Goal: Information Seeking & Learning: Check status

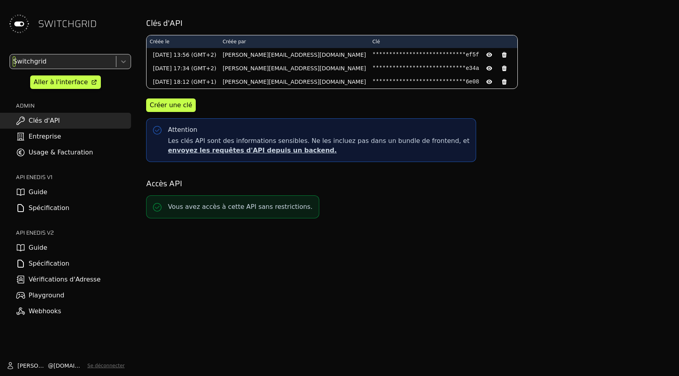
click at [37, 60] on div at bounding box center [62, 61] width 101 height 11
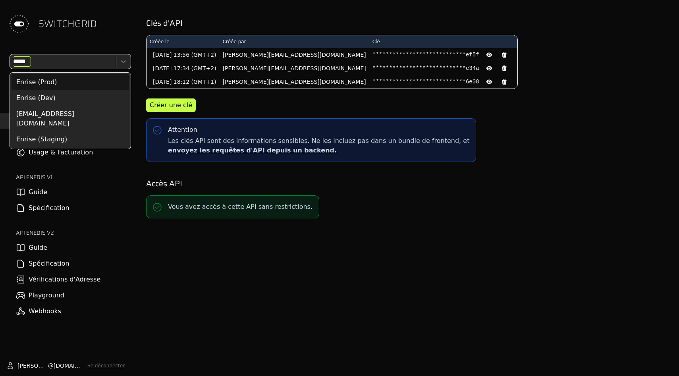
type input "******"
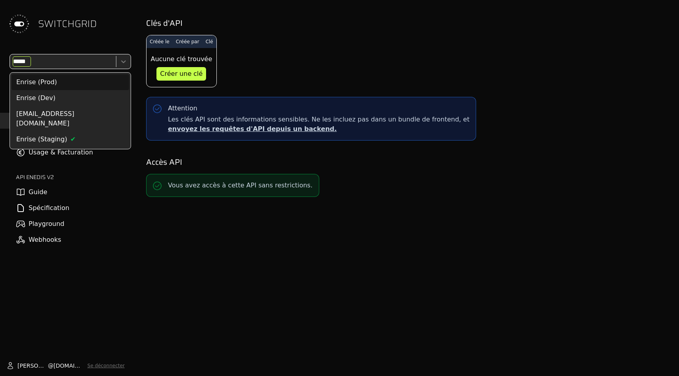
type input "******"
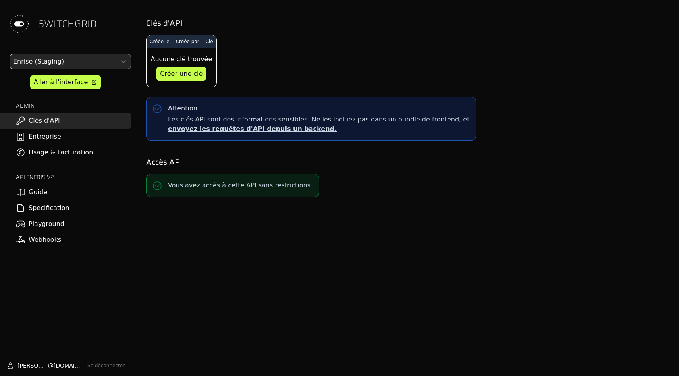
click at [53, 162] on div "Enrise (Staging) Aller à l'interface ADMIN Clés d'API Entreprise Usage & Factur…" at bounding box center [65, 151] width 131 height 194
click at [53, 152] on link "Usage & Facturation" at bounding box center [65, 152] width 131 height 16
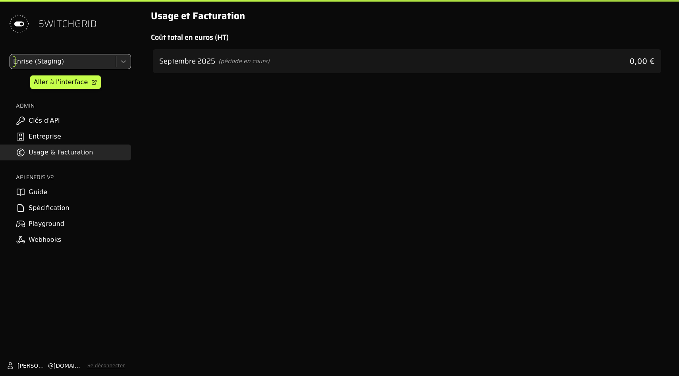
click at [55, 60] on div at bounding box center [62, 61] width 101 height 11
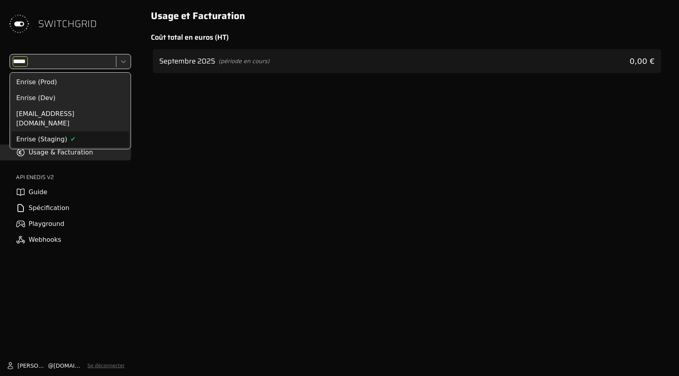
type input "******"
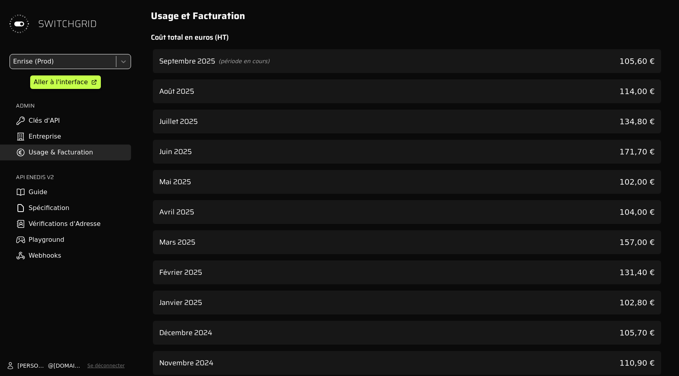
click at [469, 84] on div "Août 2025 114,00 €" at bounding box center [407, 91] width 508 height 24
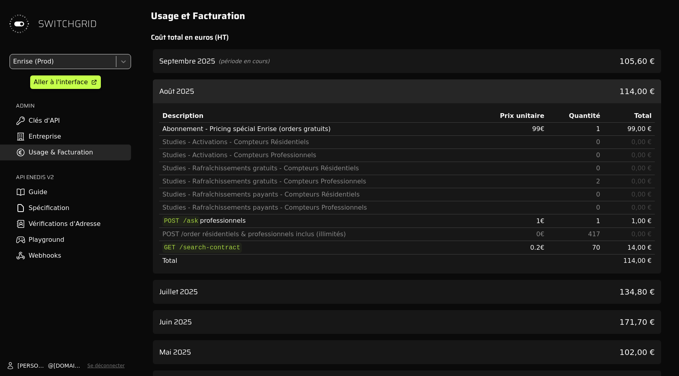
click at [468, 43] on div "Usage et Facturation Coût total en euros (HT) Septembre 2025 (période en cours)…" at bounding box center [406, 352] width 531 height 705
click at [468, 68] on div "Septembre 2025 (période en cours) 105,60 €" at bounding box center [407, 61] width 508 height 24
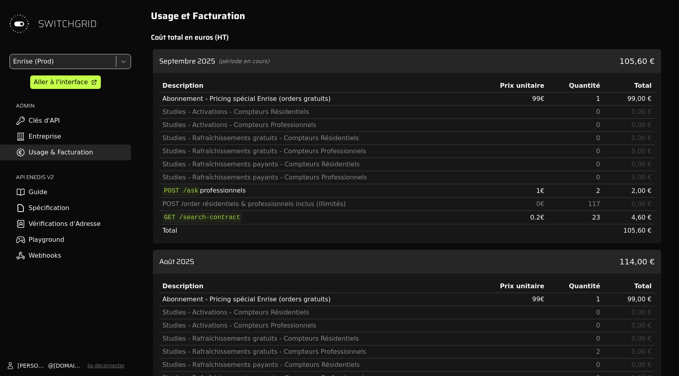
click at [477, 277] on div "Description Prix unitaire Quantité Total Abonnement - Pricing spécial Enrise (o…" at bounding box center [407, 358] width 508 height 170
click at [504, 269] on div "Août 2025 114,00 €" at bounding box center [407, 262] width 508 height 24
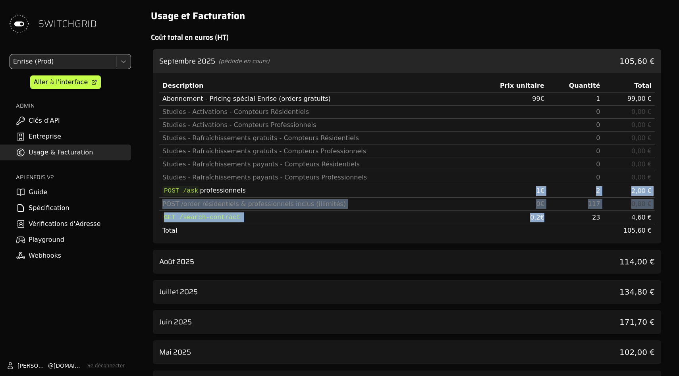
drag, startPoint x: 535, startPoint y: 188, endPoint x: 573, endPoint y: 219, distance: 49.6
click at [573, 219] on tbody "Abonnement - Pricing spécial Enrise (orders gratuits) 99 € 1 99,00 € Studies - …" at bounding box center [406, 164] width 495 height 145
click at [573, 219] on td "23" at bounding box center [575, 217] width 56 height 13
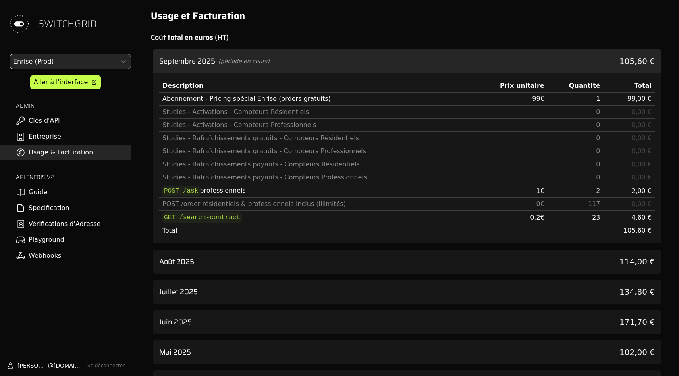
click at [572, 236] on td at bounding box center [575, 230] width 56 height 13
click at [539, 67] on div "Septembre 2025 (période en cours) 105,60 €" at bounding box center [407, 61] width 508 height 24
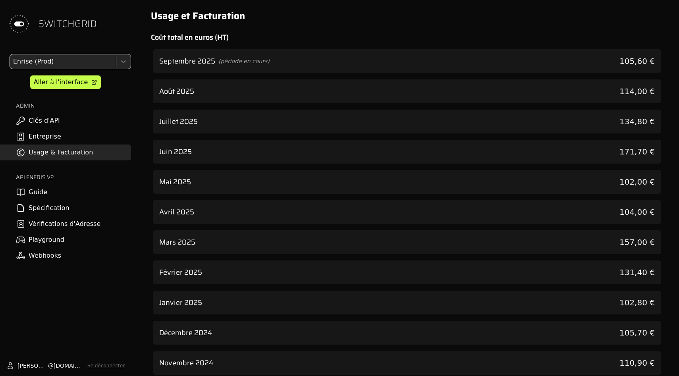
click at [545, 99] on div "Août 2025 114,00 €" at bounding box center [407, 91] width 508 height 24
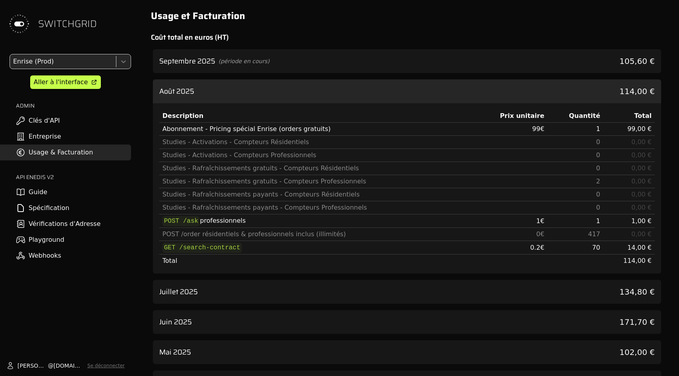
drag, startPoint x: 547, startPoint y: 100, endPoint x: 545, endPoint y: 69, distance: 30.6
click at [547, 99] on div "Août 2025 114,00 €" at bounding box center [407, 91] width 508 height 24
click at [545, 64] on div "Septembre 2025 (période en cours) 105,60 €" at bounding box center [407, 61] width 508 height 24
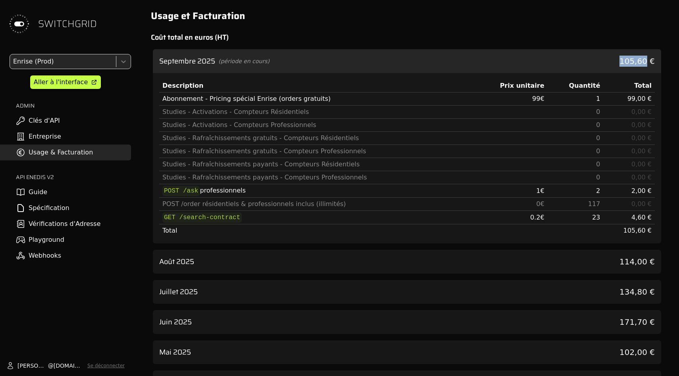
click at [545, 64] on div "Septembre 2025 (période en cours) 105,60 €" at bounding box center [407, 61] width 508 height 24
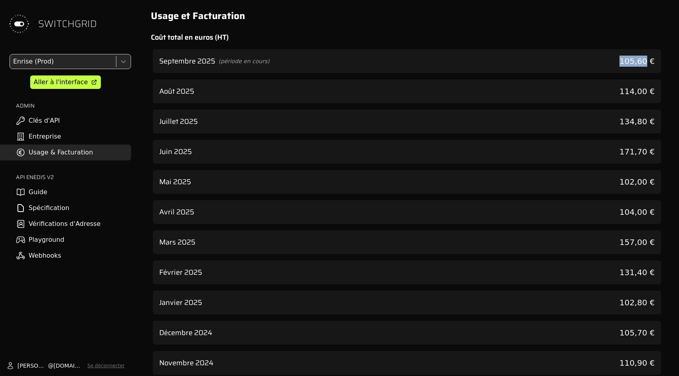
click at [545, 64] on div "Septembre 2025 (période en cours) 105,60 €" at bounding box center [407, 61] width 508 height 24
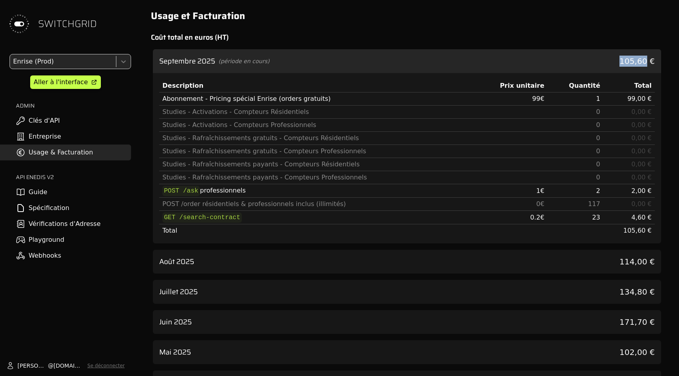
click at [545, 64] on div "Septembre 2025 (période en cours) 105,60 €" at bounding box center [407, 61] width 508 height 24
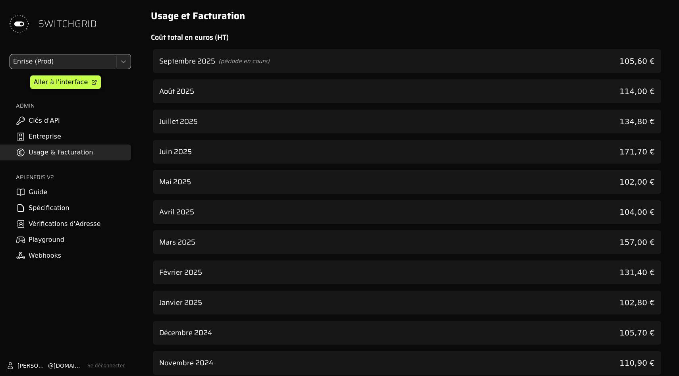
click at [546, 81] on div "Août 2025 114,00 €" at bounding box center [407, 91] width 508 height 24
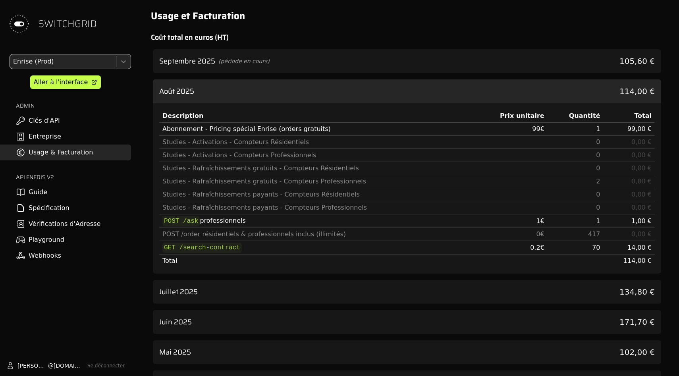
click at [546, 81] on div "Août 2025 114,00 €" at bounding box center [407, 91] width 508 height 24
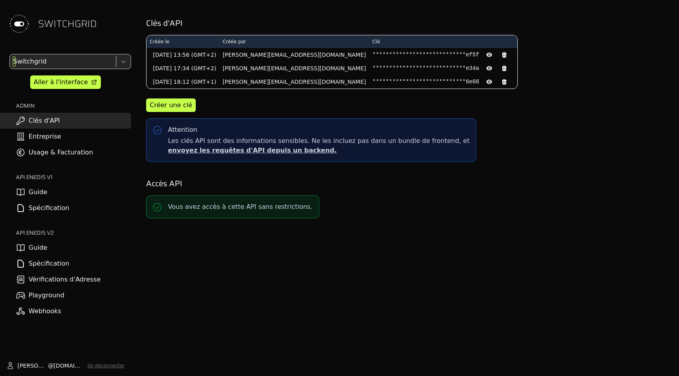
click at [73, 65] on div at bounding box center [62, 61] width 101 height 11
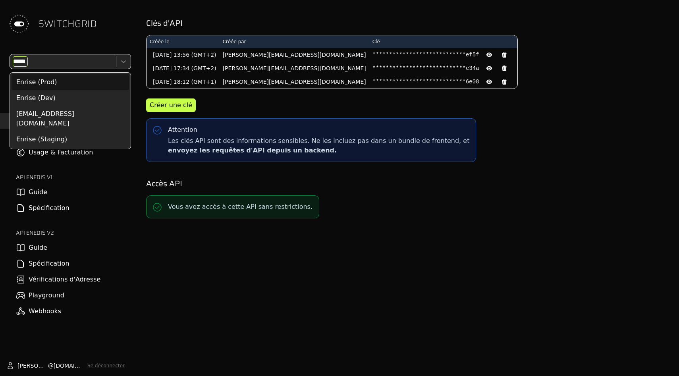
type input "******"
click at [69, 86] on div "Enrise (Prod)" at bounding box center [70, 82] width 117 height 16
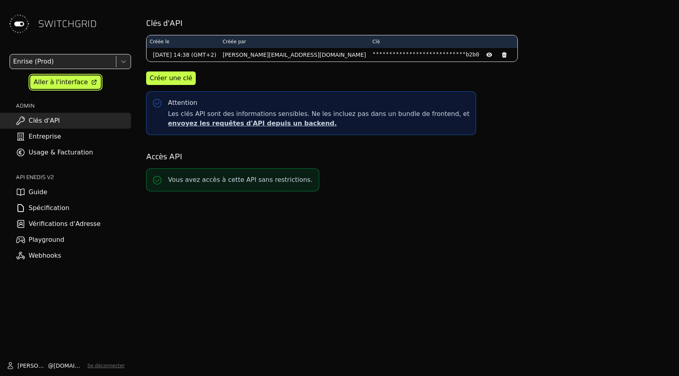
click at [77, 82] on div "Aller à l'interface" at bounding box center [61, 82] width 54 height 10
